Goal: Browse casually: Explore the website without a specific task or goal

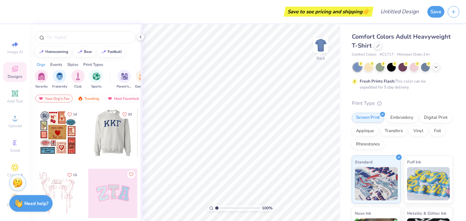
click at [112, 139] on div at bounding box center [112, 132] width 49 height 49
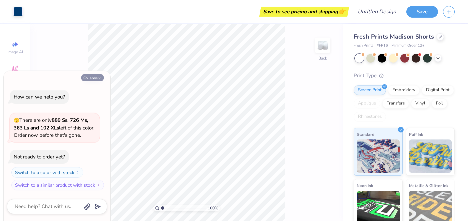
click at [92, 75] on button "Collapse" at bounding box center [92, 77] width 22 height 7
type textarea "x"
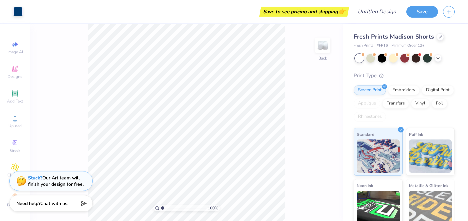
click at [406, 37] on span "Fresh Prints Madison Shorts" at bounding box center [393, 37] width 80 height 8
